Goal: Task Accomplishment & Management: Use online tool/utility

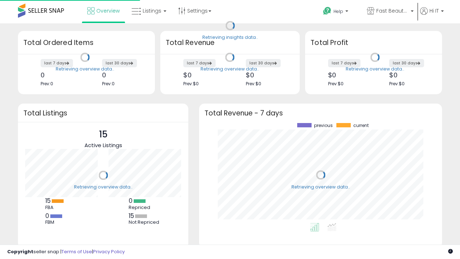
scroll to position [100, 228]
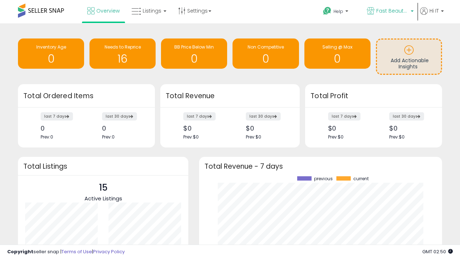
click at [389, 11] on span "Fast Beauty ([GEOGRAPHIC_DATA])" at bounding box center [392, 10] width 32 height 7
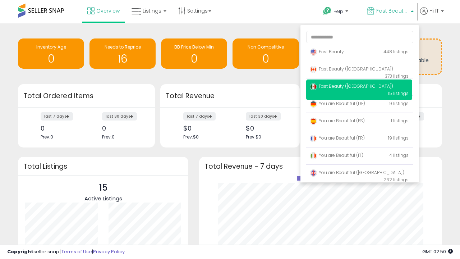
click at [359, 174] on span "You are Beautiful ([GEOGRAPHIC_DATA])" at bounding box center [357, 172] width 94 height 6
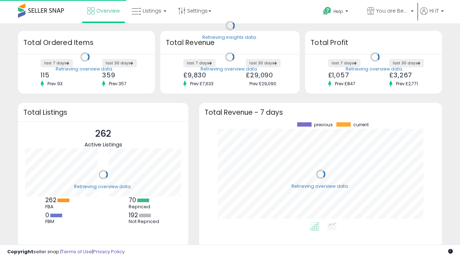
scroll to position [100, 228]
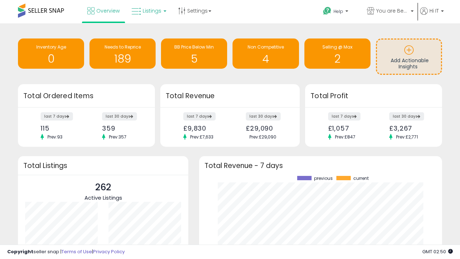
click at [148, 11] on span "Listings" at bounding box center [152, 10] width 19 height 7
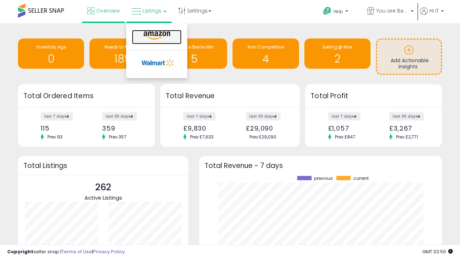
click at [156, 36] on icon at bounding box center [156, 35] width 31 height 9
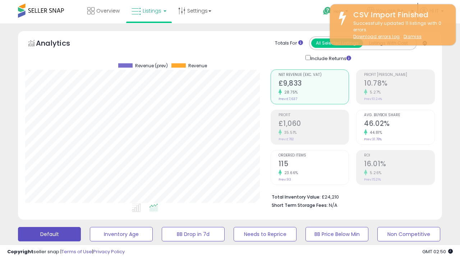
scroll to position [147, 245]
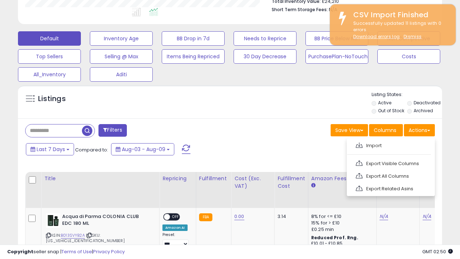
click at [359, 144] on span at bounding box center [359, 144] width 7 height 5
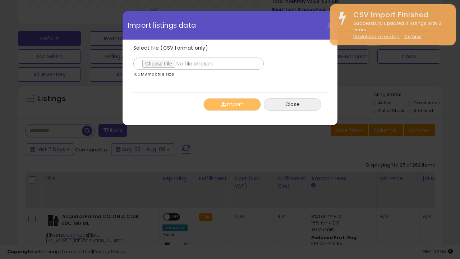
type input "**********"
click at [232, 104] on button "Import" at bounding box center [231, 104] width 57 height 13
